Goal: Information Seeking & Learning: Learn about a topic

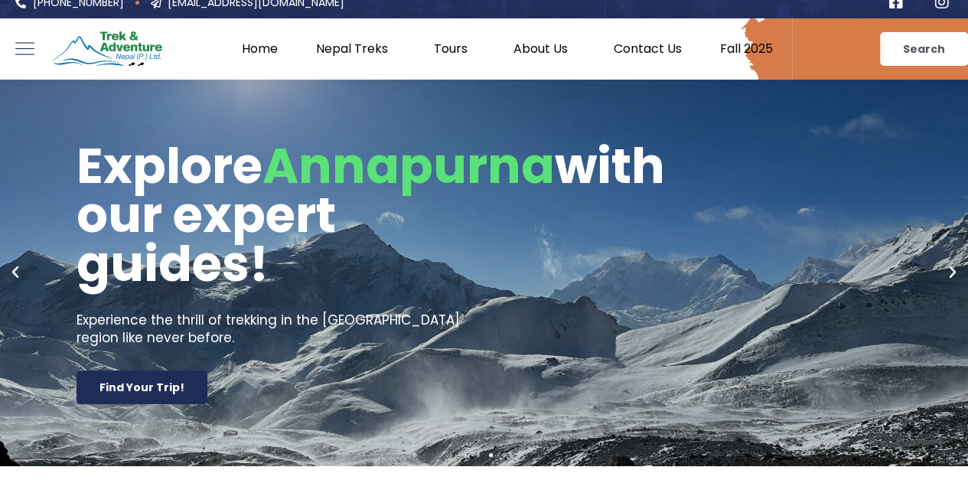
scroll to position [3, 0]
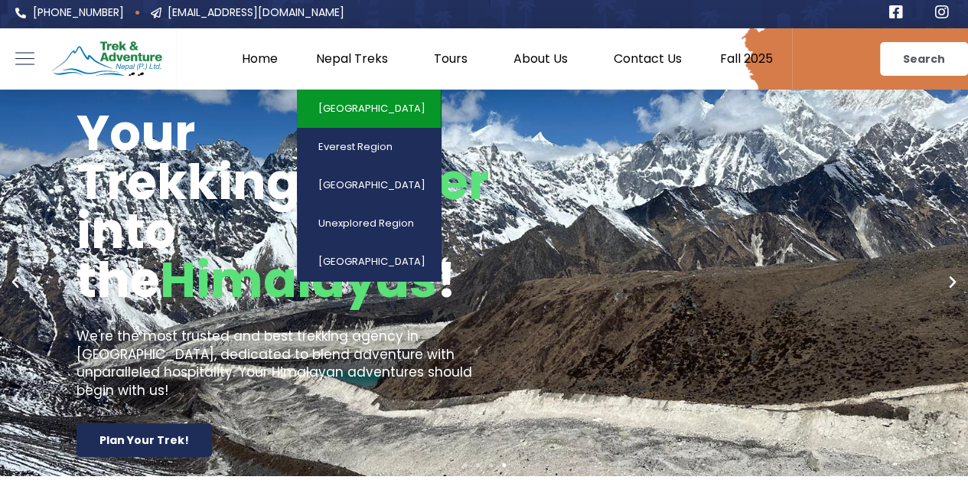
click at [372, 111] on link "[GEOGRAPHIC_DATA]" at bounding box center [369, 109] width 144 height 38
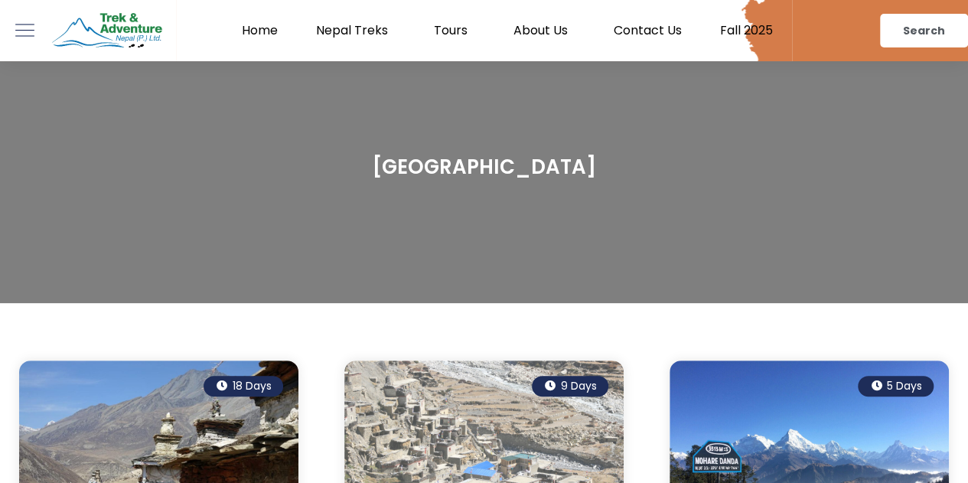
scroll to position [60, 0]
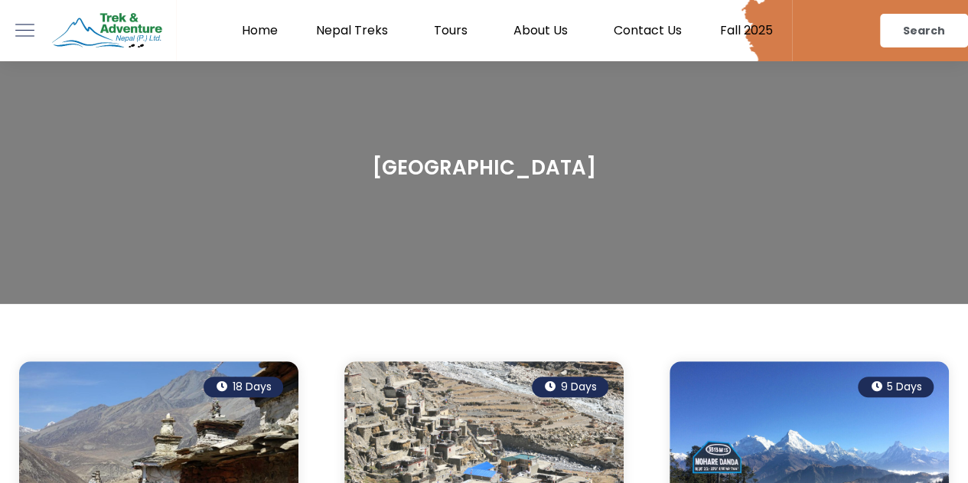
click at [730, 23] on link "Fall 2025" at bounding box center [746, 30] width 91 height 15
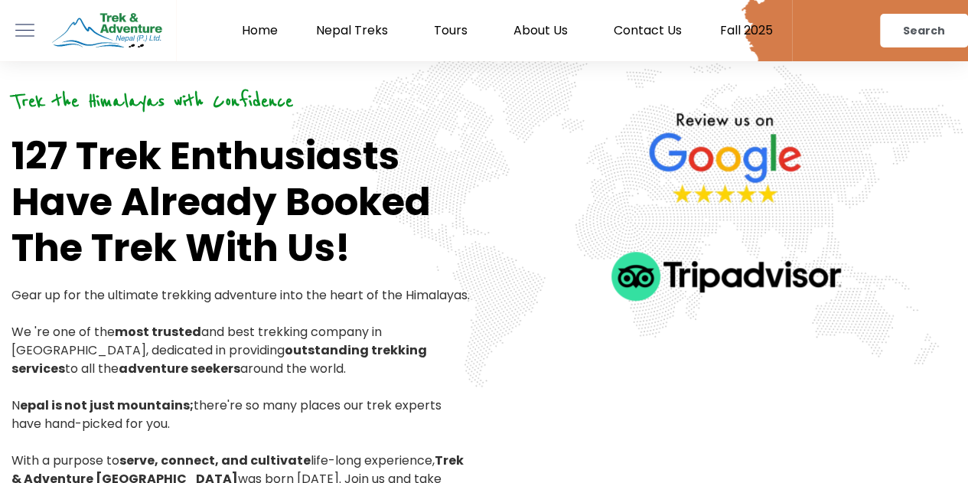
scroll to position [478, 0]
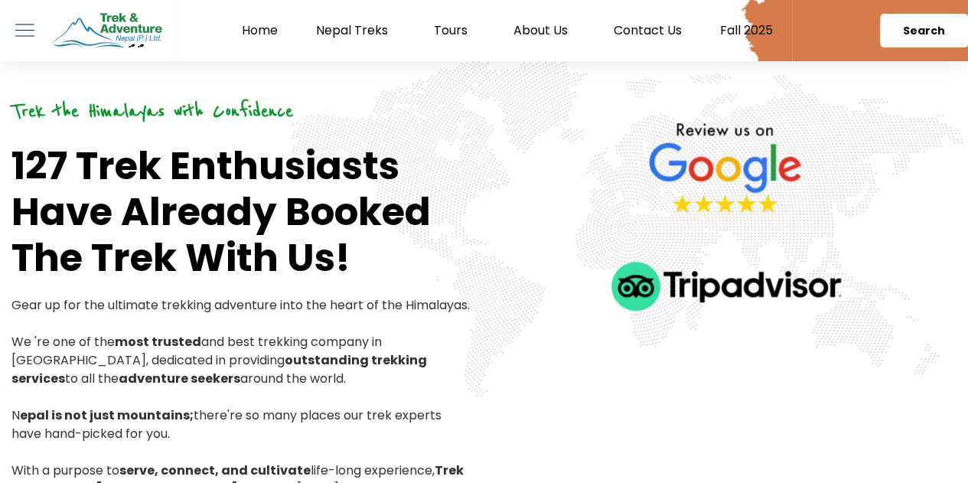
click at [928, 35] on span "Search" at bounding box center [924, 30] width 42 height 11
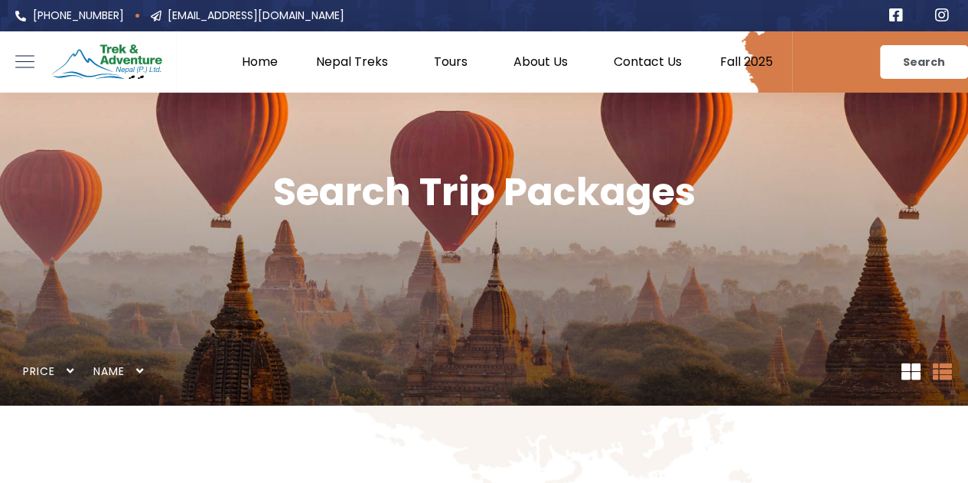
click at [745, 54] on link "Fall 2025" at bounding box center [746, 61] width 91 height 15
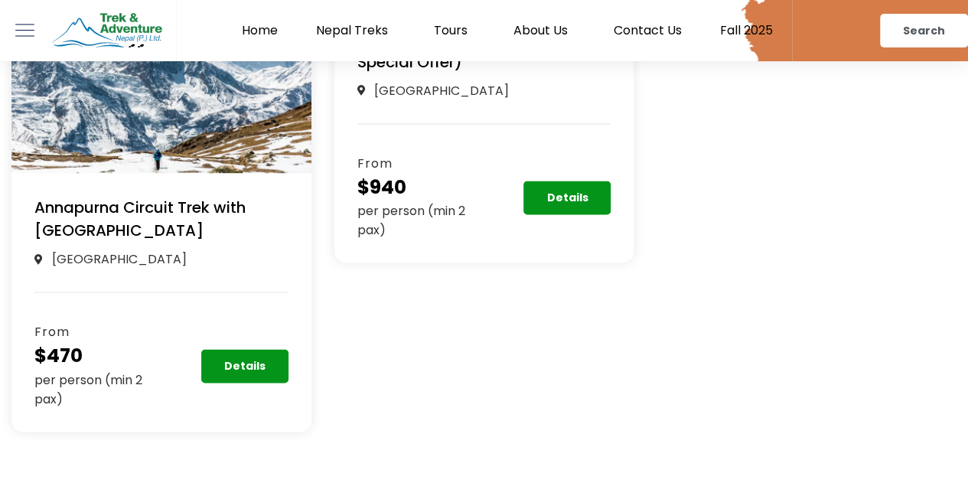
scroll to position [1042, 0]
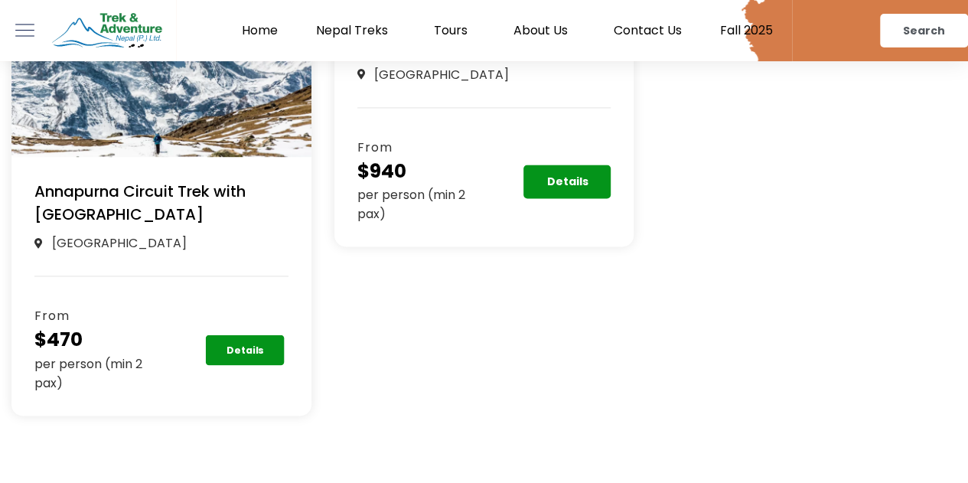
click at [270, 359] on div "Details" at bounding box center [224, 350] width 127 height 34
click at [256, 345] on span "Details" at bounding box center [245, 350] width 38 height 10
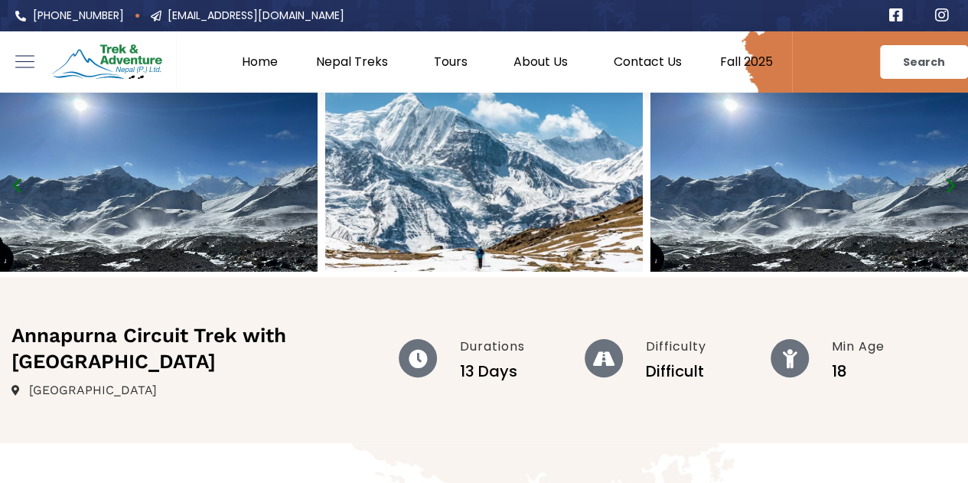
click at [269, 64] on link "Home" at bounding box center [260, 61] width 74 height 15
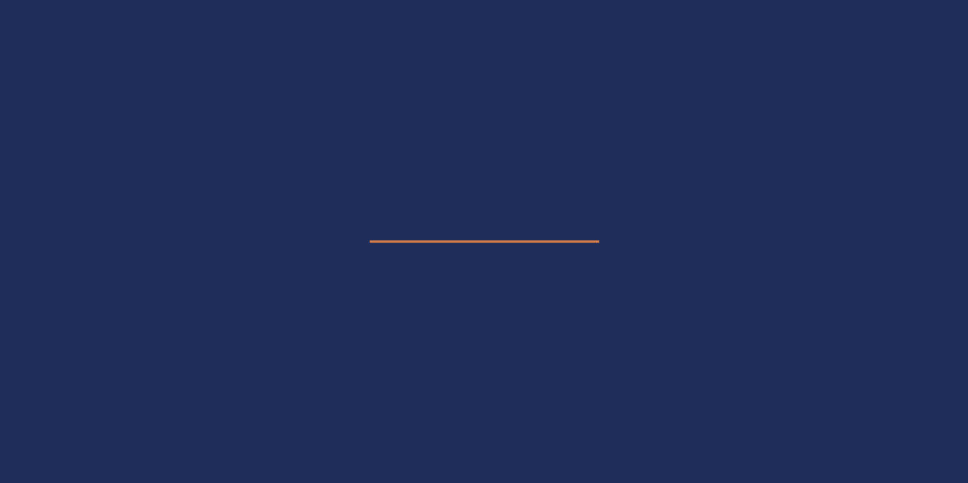
click at [269, 64] on e-page-transition at bounding box center [484, 241] width 968 height 483
